Goal: Find specific page/section: Find specific page/section

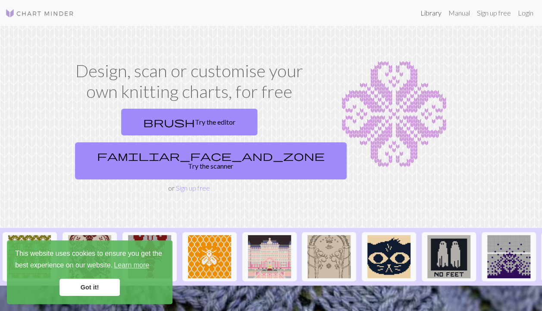
click at [427, 13] on link "Library" at bounding box center [431, 12] width 28 height 17
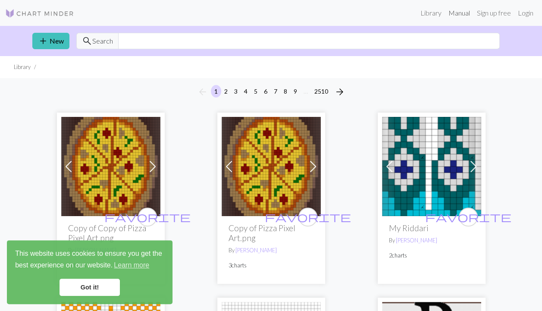
click at [461, 16] on link "Manual" at bounding box center [459, 12] width 28 height 17
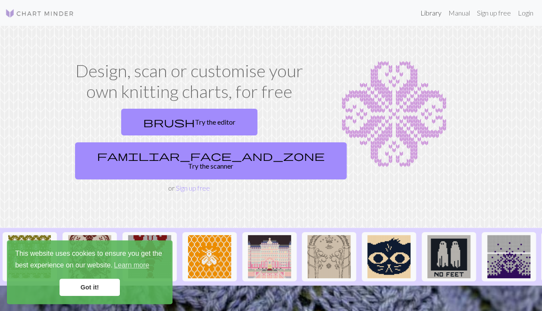
click at [430, 17] on link "Library" at bounding box center [431, 12] width 28 height 17
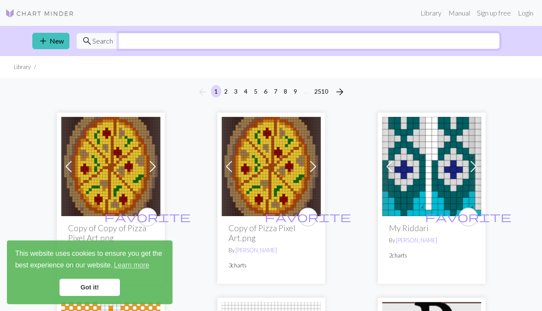
click at [223, 43] on input "text" at bounding box center [309, 41] width 382 height 16
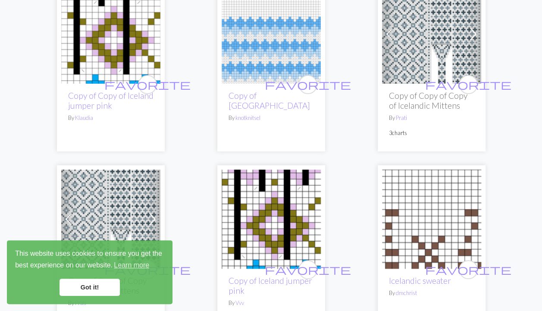
scroll to position [14, 0]
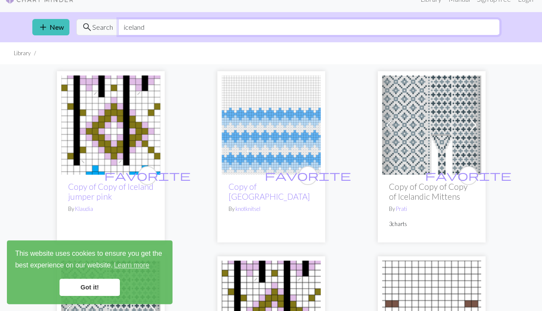
click at [215, 28] on input "iceland" at bounding box center [309, 27] width 382 height 16
type input "nordic"
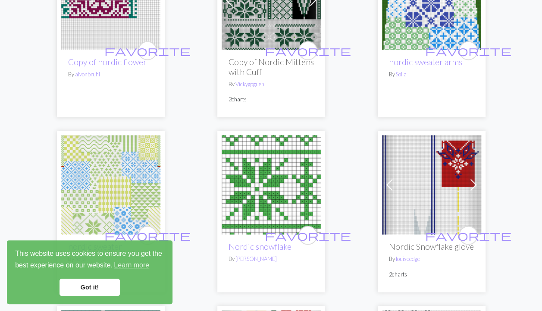
scroll to position [2720, 0]
